Goal: Transaction & Acquisition: Purchase product/service

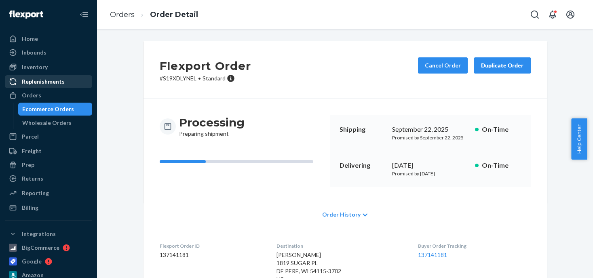
click at [40, 93] on div "Orders" at bounding box center [49, 95] width 86 height 11
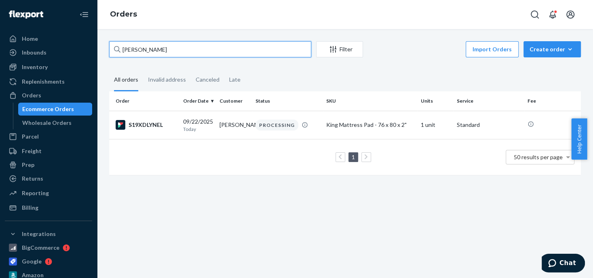
drag, startPoint x: 166, startPoint y: 53, endPoint x: 110, endPoint y: 44, distance: 56.0
click at [110, 44] on input "[PERSON_NAME]" at bounding box center [210, 49] width 202 height 16
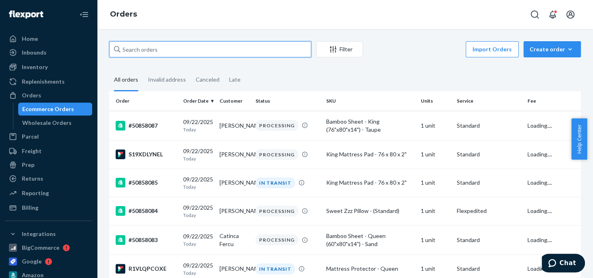
paste input "[PERSON_NAME]"
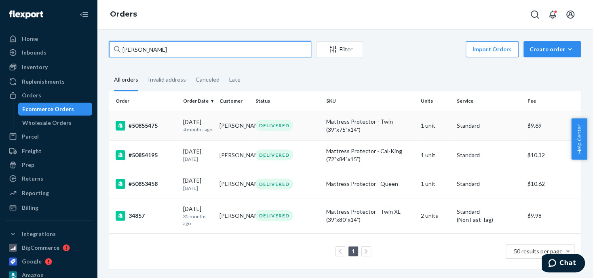
type input "[PERSON_NAME]"
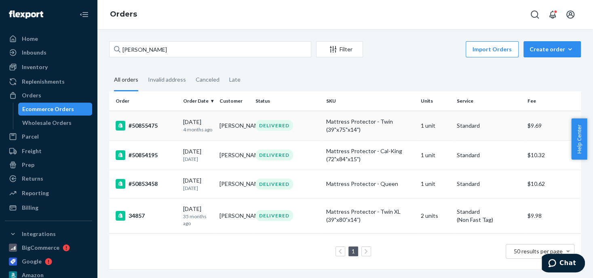
click at [359, 119] on div "Mattress Protector - Twin (39"x75"x14")" at bounding box center [370, 126] width 88 height 16
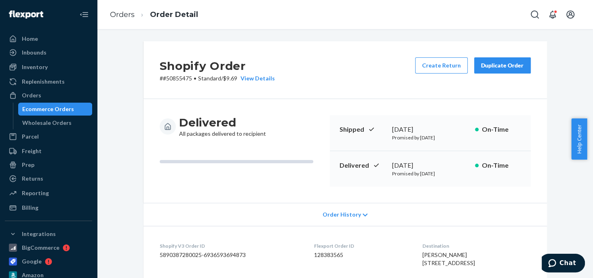
click at [493, 64] on div "Duplicate Order" at bounding box center [502, 65] width 43 height 8
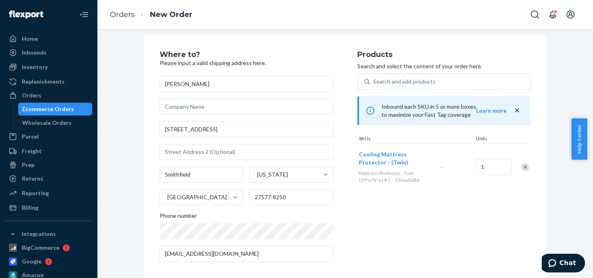
scroll to position [13, 0]
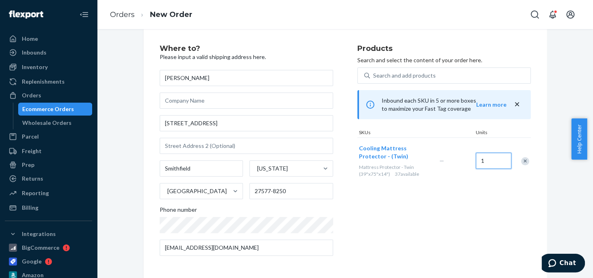
click at [490, 163] on input "1" at bounding box center [493, 161] width 36 height 16
click at [488, 165] on input "20" at bounding box center [493, 161] width 36 height 16
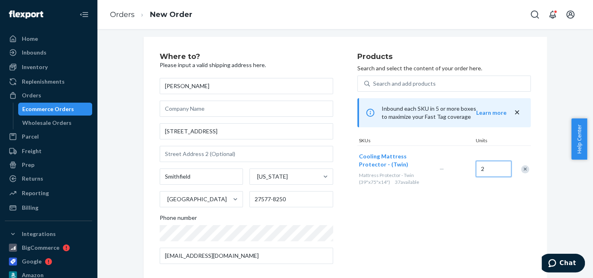
scroll to position [0, 0]
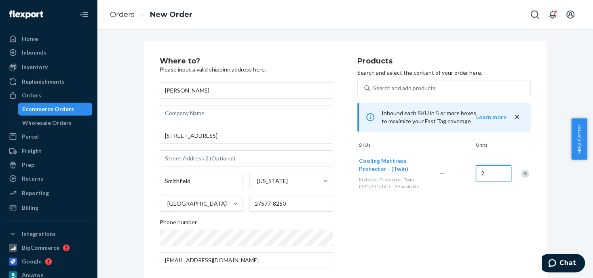
type input "2"
click at [27, 93] on div "Orders" at bounding box center [31, 95] width 19 height 8
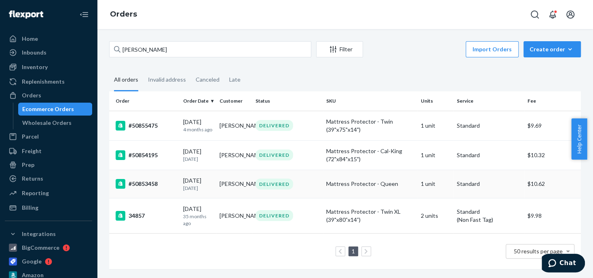
click at [319, 184] on td "DELIVERED" at bounding box center [287, 184] width 71 height 28
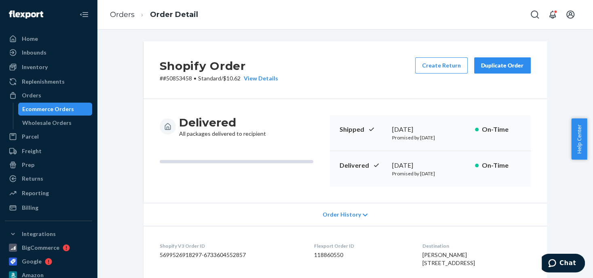
click at [491, 67] on div "Duplicate Order" at bounding box center [502, 65] width 43 height 8
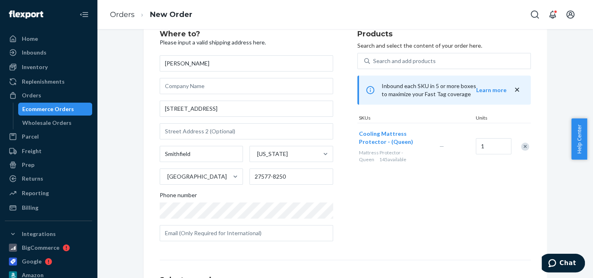
scroll to position [40, 0]
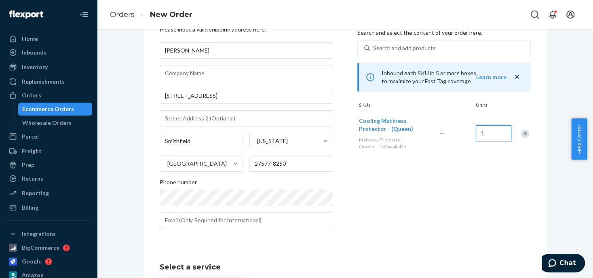
click at [489, 131] on input "1" at bounding box center [493, 133] width 36 height 16
type input "2"
click at [521, 135] on div "Remove Item" at bounding box center [525, 134] width 8 height 8
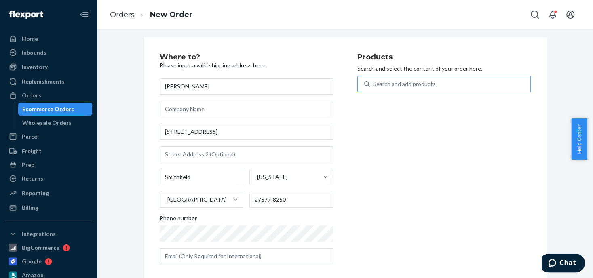
scroll to position [0, 0]
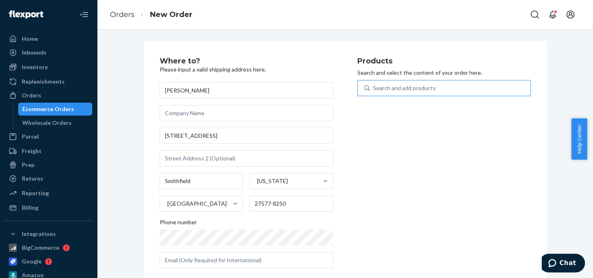
click at [374, 91] on div "Search and add products" at bounding box center [404, 88] width 63 height 8
click at [374, 91] on input "Search and add products" at bounding box center [373, 88] width 1 height 8
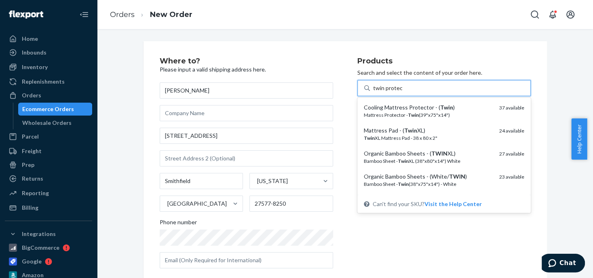
type input "twin protect"
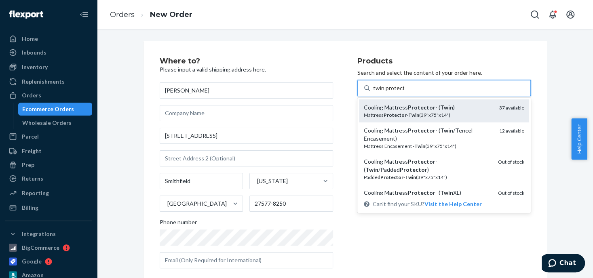
click at [446, 109] on em "Twin" at bounding box center [446, 107] width 13 height 7
click at [404, 92] on input "twin protect" at bounding box center [388, 88] width 31 height 8
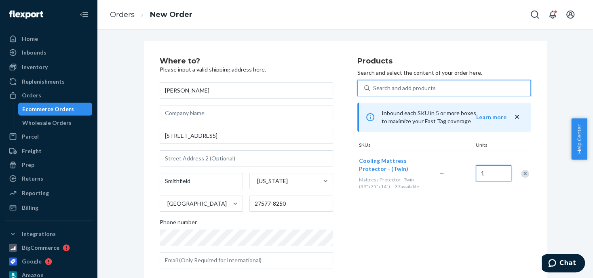
click at [489, 169] on input "1" at bounding box center [493, 173] width 36 height 16
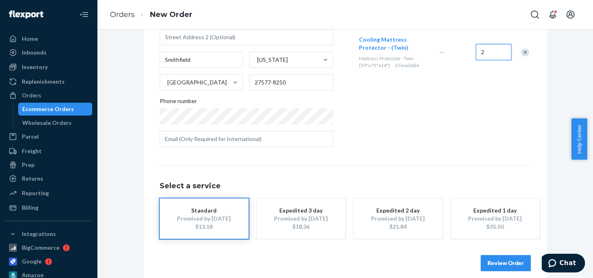
type input "2"
click at [193, 224] on div "$13.18" at bounding box center [204, 227] width 65 height 8
click at [496, 261] on button "Review Order" at bounding box center [505, 263] width 50 height 16
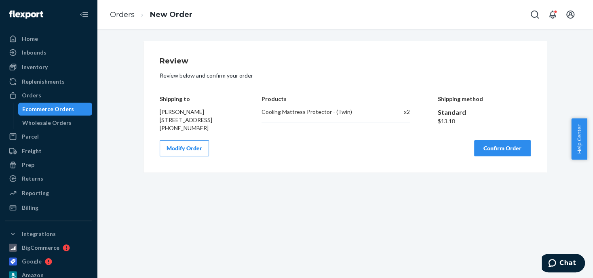
click at [490, 156] on button "Confirm Order" at bounding box center [502, 148] width 57 height 16
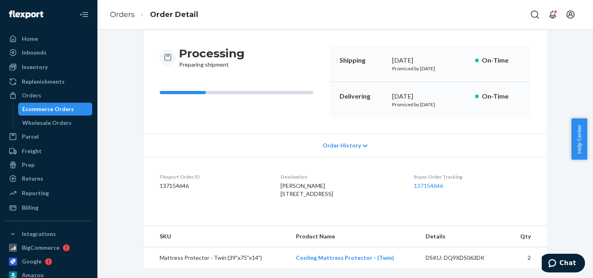
scroll to position [40, 0]
